Goal: Task Accomplishment & Management: Manage account settings

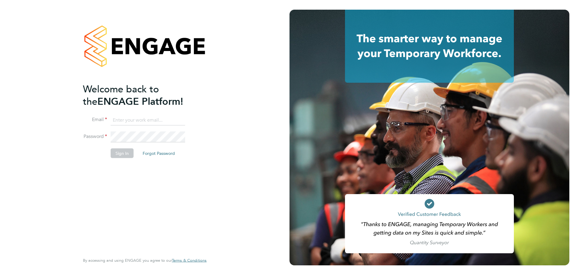
click at [137, 114] on ng-template "Welcome back to the ENGAGE Platform! Email Password Sign In Forgot Password" at bounding box center [142, 123] width 118 height 81
click at [126, 123] on input at bounding box center [148, 120] width 74 height 11
type input "sjenner@smartmanagedsolutions.com"
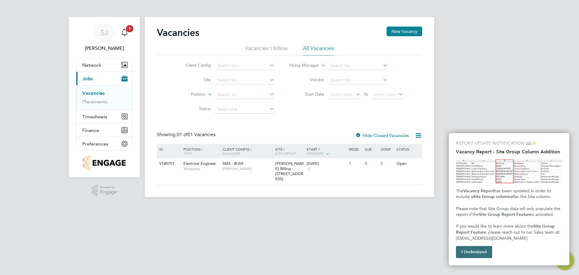
click at [470, 251] on button "I Understand" at bounding box center [474, 252] width 36 height 12
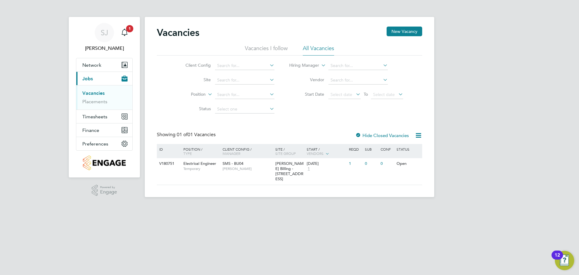
click at [17, 72] on div "SJ Sam Jenner Notifications 1 Applications: Network Team Members Businesses Sit…" at bounding box center [289, 103] width 579 height 207
click at [272, 47] on li "Vacancies I follow" at bounding box center [266, 50] width 43 height 11
click at [216, 168] on span "Temporary" at bounding box center [201, 168] width 36 height 5
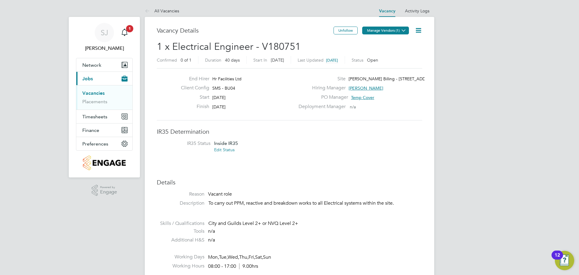
click at [387, 31] on button "Manage Vendors (1)" at bounding box center [385, 31] width 47 height 8
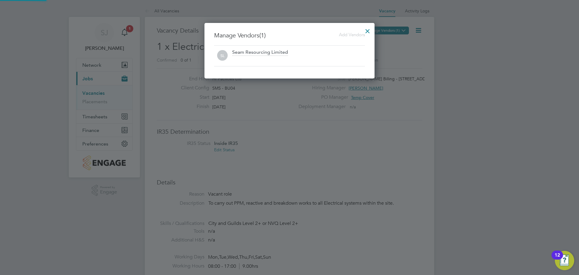
scroll to position [56, 170]
click at [368, 27] on div at bounding box center [367, 29] width 11 height 11
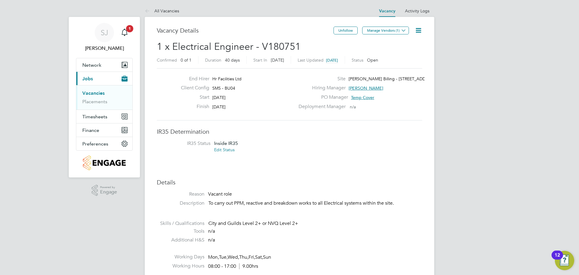
click at [418, 30] on icon at bounding box center [419, 31] width 8 height 8
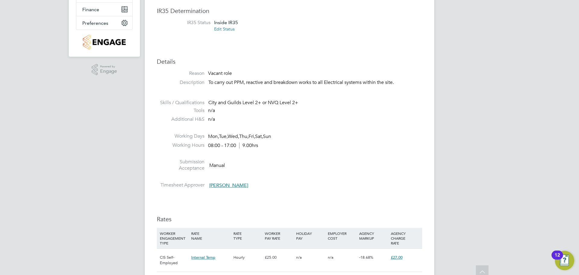
click at [312, 172] on li "Submission Acceptance Manual" at bounding box center [289, 166] width 265 height 15
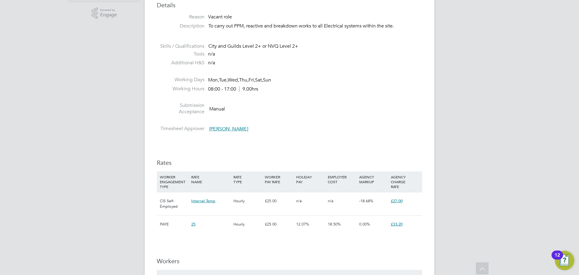
scroll to position [271, 0]
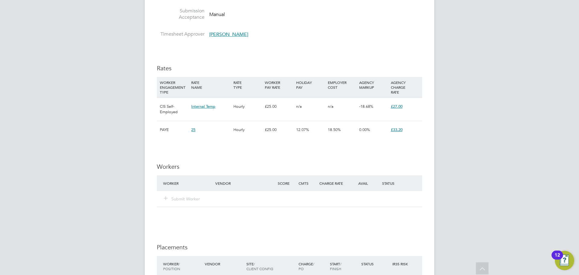
click at [184, 191] on div "Submit Worker" at bounding box center [289, 199] width 265 height 16
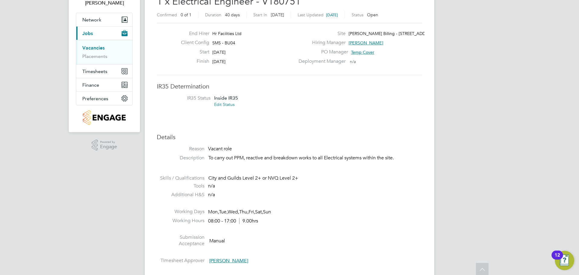
scroll to position [0, 0]
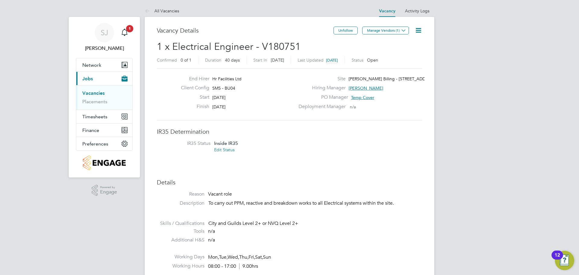
click at [420, 32] on icon at bounding box center [419, 31] width 8 height 8
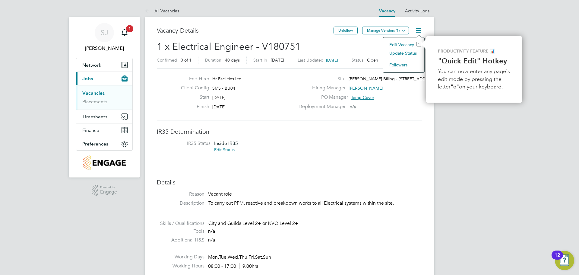
click at [404, 54] on li "Update Status" at bounding box center [403, 53] width 35 height 8
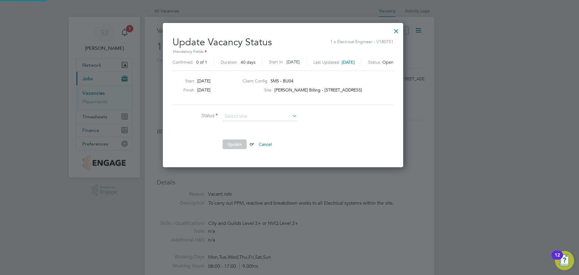
scroll to position [144, 254]
click at [356, 157] on div "Update Vacancy Status 1 x Electrical Engineer - V180751 Mandatory Fields Confir…" at bounding box center [283, 95] width 240 height 144
click at [191, 144] on li "Update or Cancel" at bounding box center [262, 147] width 181 height 16
click at [402, 32] on div at bounding box center [396, 29] width 11 height 11
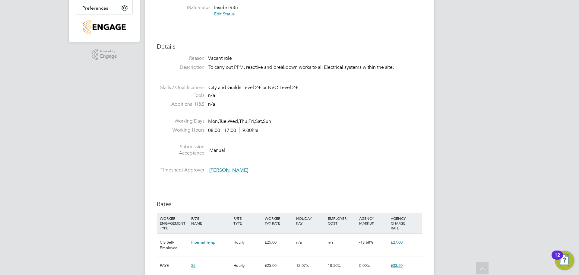
scroll to position [96, 0]
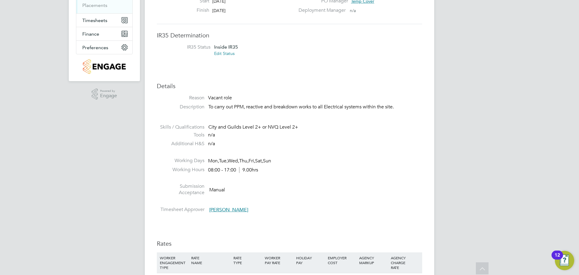
click at [320, 144] on li "Additional H&S n/a" at bounding box center [289, 145] width 265 height 9
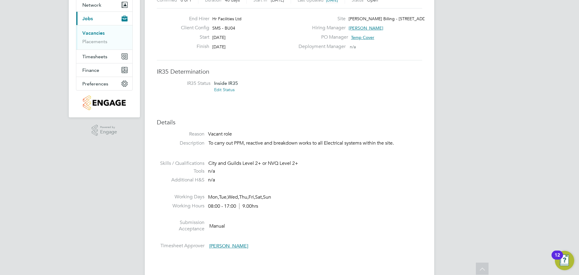
scroll to position [0, 0]
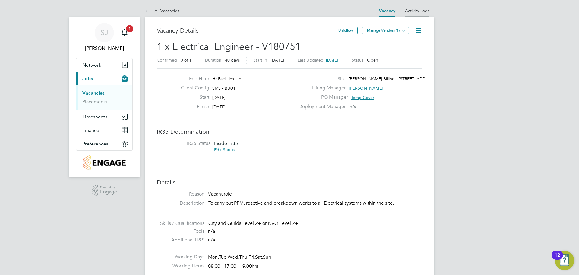
click at [422, 11] on link "Activity Logs" at bounding box center [417, 10] width 24 height 5
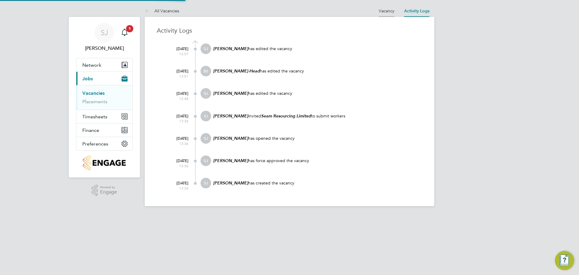
click at [384, 7] on li "Vacancy" at bounding box center [387, 11] width 16 height 12
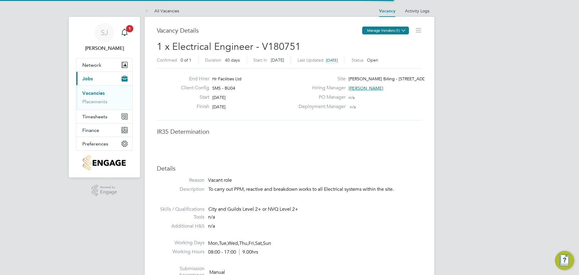
scroll to position [3, 3]
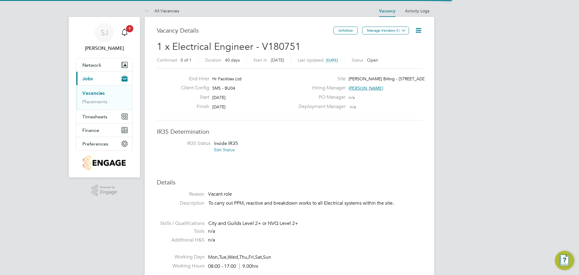
click at [422, 29] on icon at bounding box center [419, 31] width 8 height 8
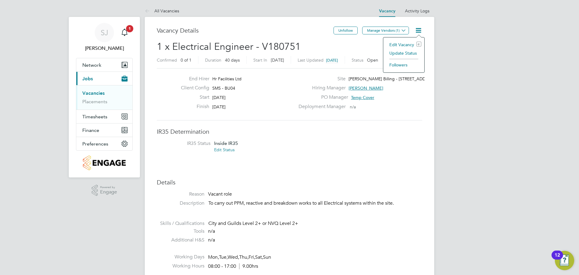
click at [397, 65] on li "Followers" at bounding box center [403, 65] width 35 height 8
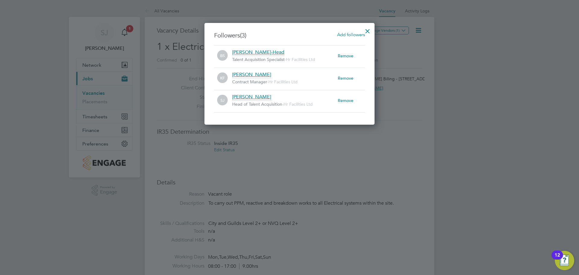
click at [366, 29] on div at bounding box center [367, 29] width 11 height 11
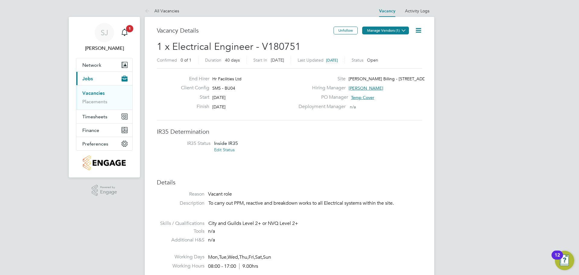
click at [399, 30] on button "Manage Vendors (1)" at bounding box center [385, 31] width 47 height 8
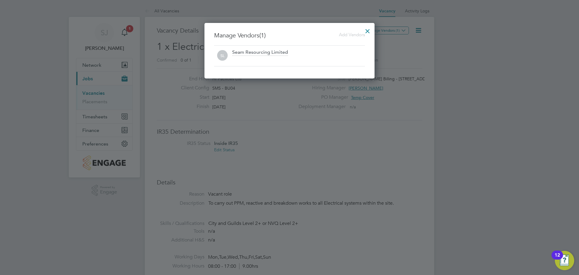
click at [350, 35] on span "Add Vendors" at bounding box center [352, 35] width 26 height 6
click at [342, 34] on span "Add Vendors" at bounding box center [352, 35] width 26 height 6
click at [347, 33] on span "Add Vendors" at bounding box center [352, 35] width 26 height 6
click at [243, 54] on div "Seam Resourcing Limited" at bounding box center [260, 52] width 56 height 7
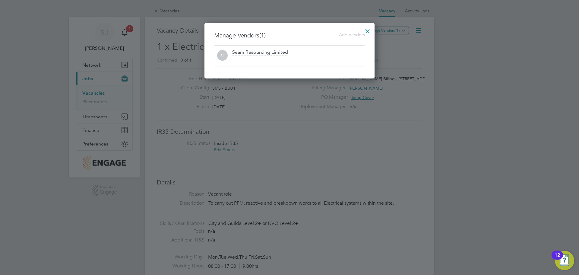
click at [368, 31] on div at bounding box center [367, 29] width 11 height 11
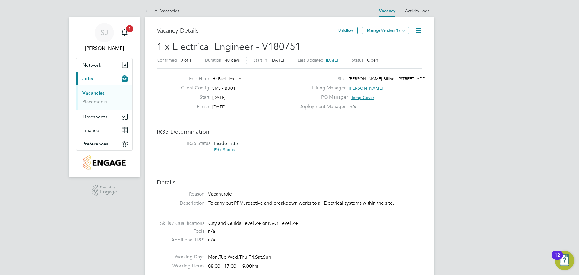
click at [417, 29] on icon at bounding box center [419, 31] width 8 height 8
click at [145, 10] on icon at bounding box center [149, 12] width 8 height 8
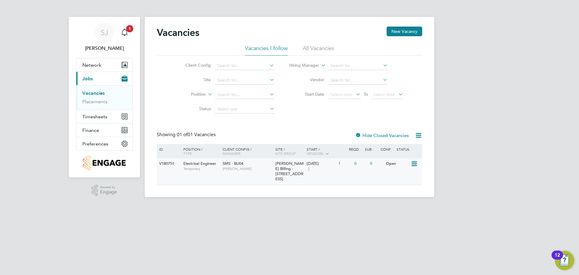
click at [411, 163] on icon at bounding box center [414, 163] width 6 height 7
click at [386, 185] on li "Edit" at bounding box center [398, 186] width 35 height 8
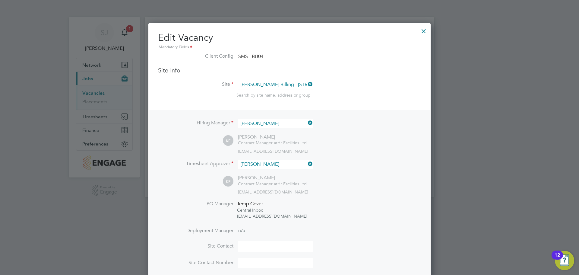
click at [422, 32] on div at bounding box center [423, 29] width 11 height 11
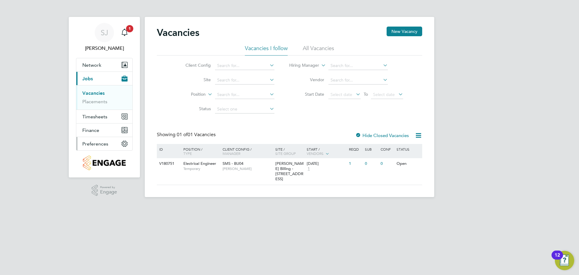
click at [96, 150] on button "Preferences" at bounding box center [104, 143] width 56 height 13
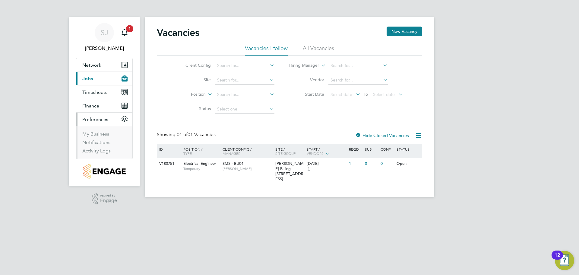
click at [90, 130] on ul "My Business Notifications Activity Logs" at bounding box center [104, 142] width 56 height 33
click at [91, 133] on link "My Business" at bounding box center [95, 134] width 27 height 6
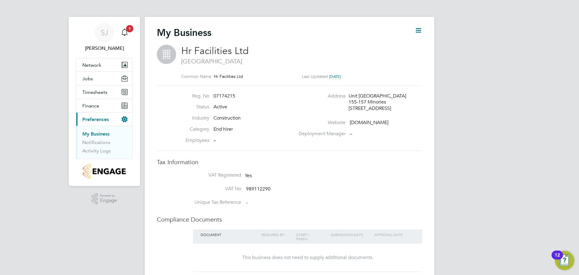
click at [417, 32] on icon at bounding box center [419, 31] width 8 height 8
click at [454, 131] on div "[PERSON_NAME] Notifications 1 Applications: Network Team Members Businesses Sit…" at bounding box center [289, 203] width 579 height 406
click at [52, 59] on div "[PERSON_NAME] Notifications 1 Applications: Network Team Members Businesses Sit…" at bounding box center [289, 203] width 579 height 406
click at [91, 145] on link "Notifications" at bounding box center [96, 142] width 28 height 6
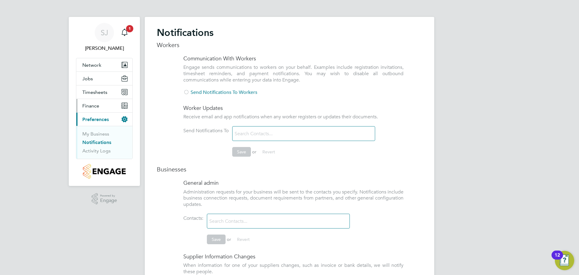
click at [93, 103] on span "Finance" at bounding box center [90, 106] width 17 height 6
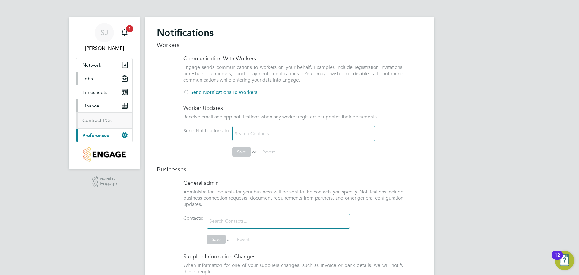
click at [93, 80] on button "Jobs" at bounding box center [104, 78] width 56 height 13
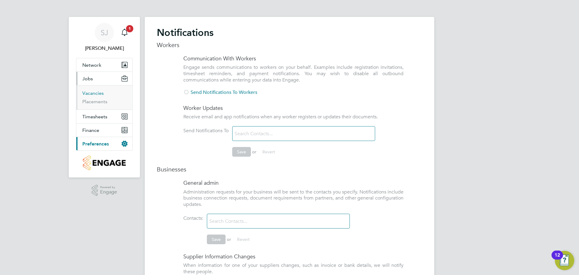
click at [93, 90] on link "Vacancies" at bounding box center [92, 93] width 21 height 6
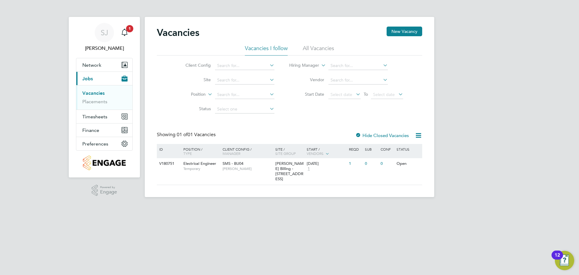
click at [414, 131] on div "Vacancies New Vacancy Vacancies I follow All Vacancies Client Config Site Posit…" at bounding box center [289, 106] width 265 height 158
click at [416, 132] on icon at bounding box center [419, 135] width 8 height 8
click at [314, 207] on html "[PERSON_NAME] Notifications 1 Applications: Network Team Members Businesses Sit…" at bounding box center [289, 103] width 579 height 207
click at [188, 166] on span "Electrical Engineer" at bounding box center [199, 163] width 33 height 5
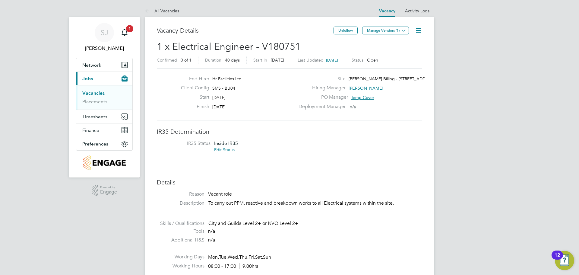
click at [417, 33] on icon at bounding box center [419, 31] width 8 height 8
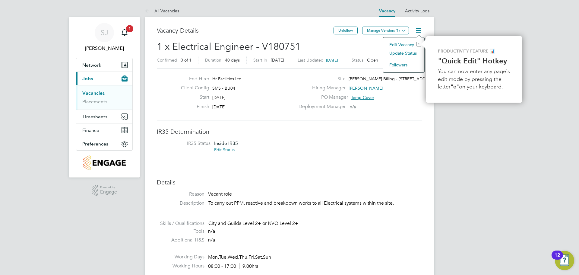
click at [417, 31] on icon at bounding box center [419, 31] width 8 height 8
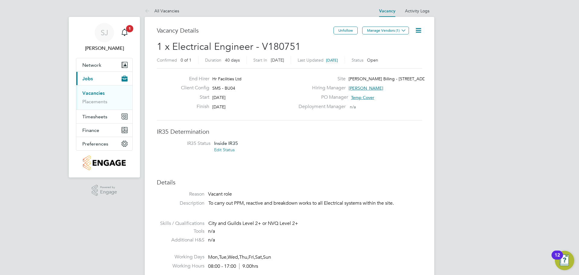
click at [416, 28] on icon at bounding box center [419, 31] width 8 height 8
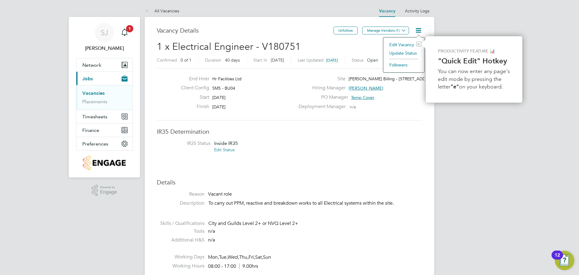
click at [398, 55] on li "Update Status" at bounding box center [403, 53] width 35 height 8
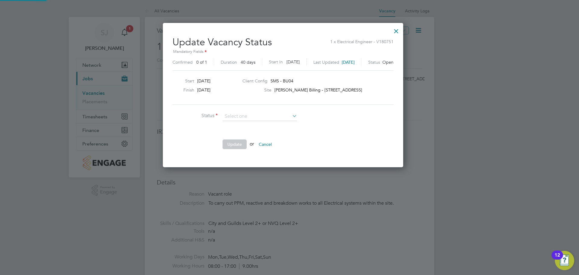
scroll to position [144, 254]
click at [358, 90] on div "Site MAPP Billing - 120 Oxford Street" at bounding box center [318, 91] width 153 height 9
click at [402, 30] on div at bounding box center [396, 29] width 11 height 11
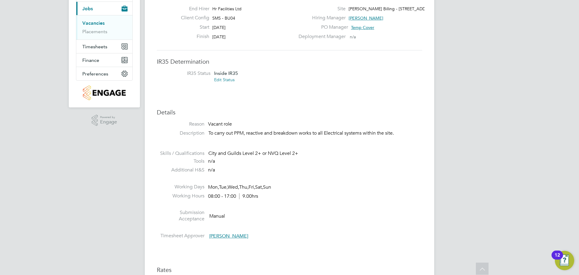
scroll to position [0, 0]
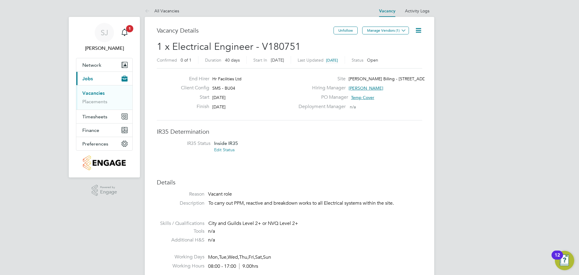
click at [418, 31] on icon at bounding box center [419, 31] width 8 height 8
click at [421, 34] on icon at bounding box center [419, 31] width 8 height 8
drag, startPoint x: 480, startPoint y: 68, endPoint x: 418, endPoint y: 43, distance: 66.3
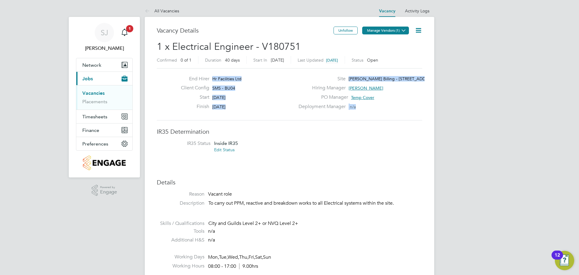
click at [404, 29] on icon at bounding box center [403, 30] width 5 height 5
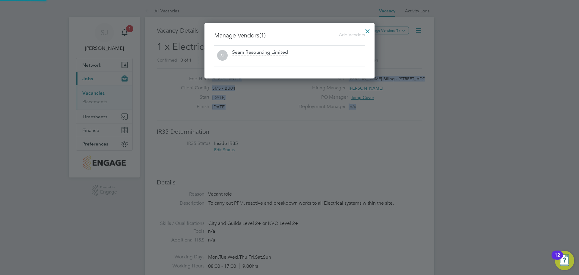
scroll to position [56, 170]
click at [473, 71] on div at bounding box center [289, 137] width 579 height 275
click at [368, 32] on div at bounding box center [367, 29] width 11 height 11
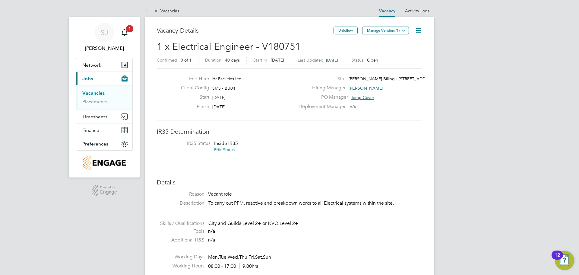
drag, startPoint x: 41, startPoint y: 45, endPoint x: 141, endPoint y: 43, distance: 100.4
click at [125, 32] on icon "Main navigation" at bounding box center [124, 32] width 7 height 7
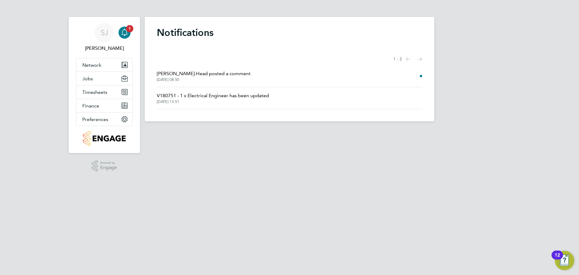
click at [36, 59] on div "SJ Sam Jenner Notifications 1 Applications: Network Team Members Businesses Sit…" at bounding box center [289, 65] width 579 height 131
click at [27, 33] on div "SJ Sam Jenner Notifications 1 Applications: Network Team Members Businesses Sit…" at bounding box center [289, 65] width 579 height 131
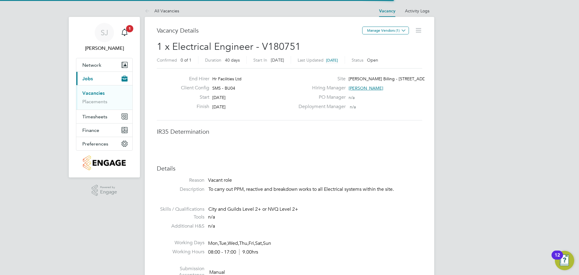
scroll to position [10, 119]
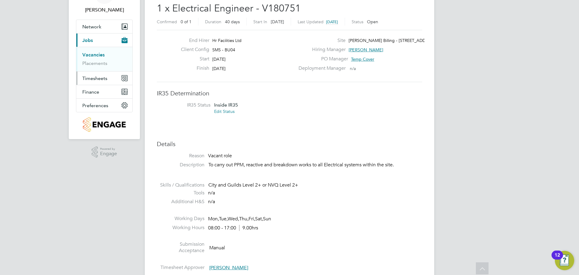
scroll to position [0, 0]
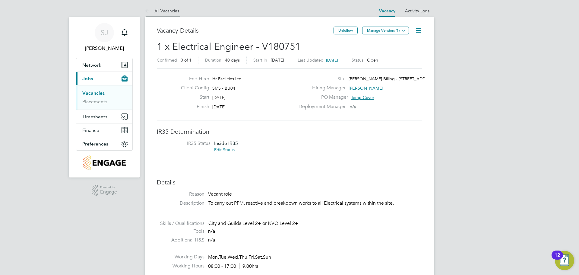
click at [149, 10] on icon at bounding box center [149, 12] width 8 height 8
